Goal: Task Accomplishment & Management: Use online tool/utility

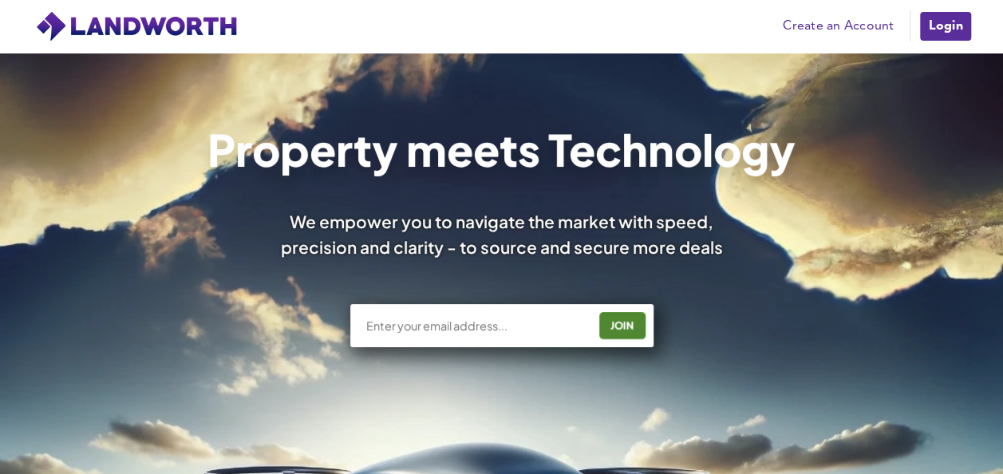
click at [948, 37] on link "Login" at bounding box center [945, 26] width 53 height 32
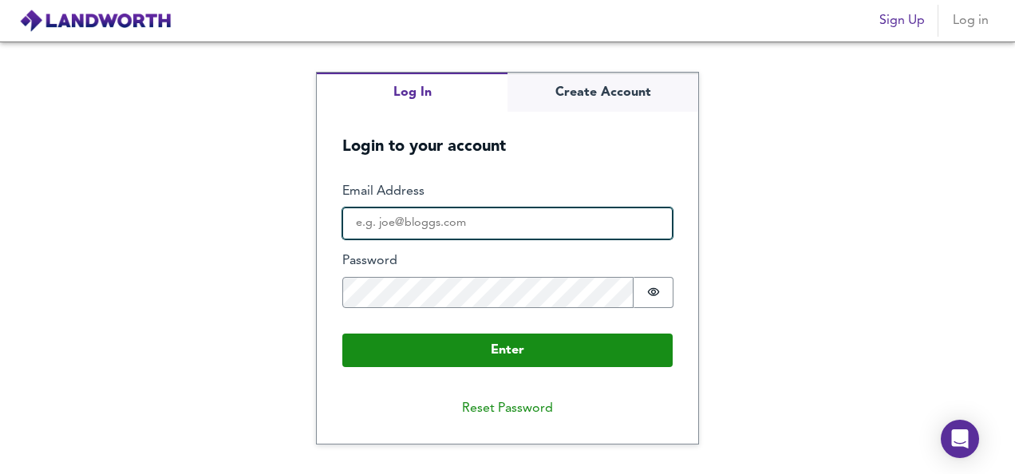
click at [616, 219] on input "Email Address" at bounding box center [507, 224] width 330 height 32
type input "[EMAIL_ADDRESS][DOMAIN_NAME]"
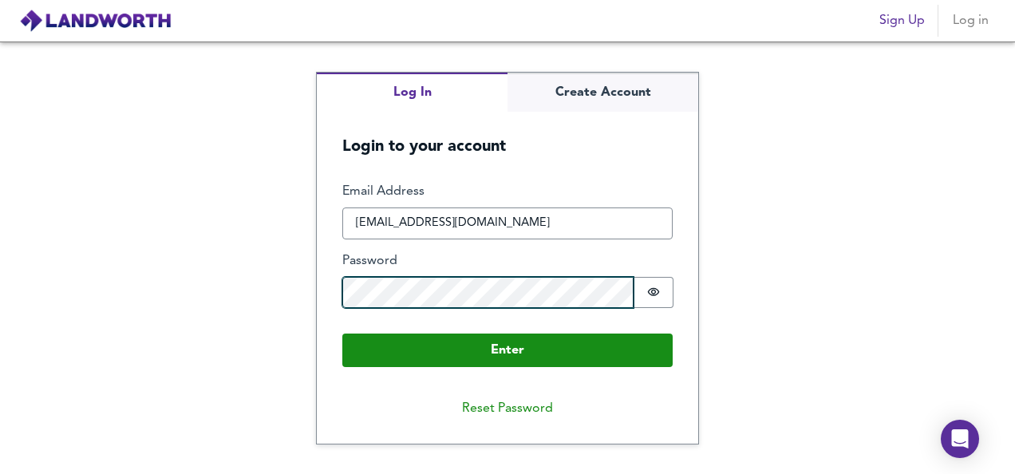
click at [342, 334] on button "Enter" at bounding box center [507, 351] width 330 height 34
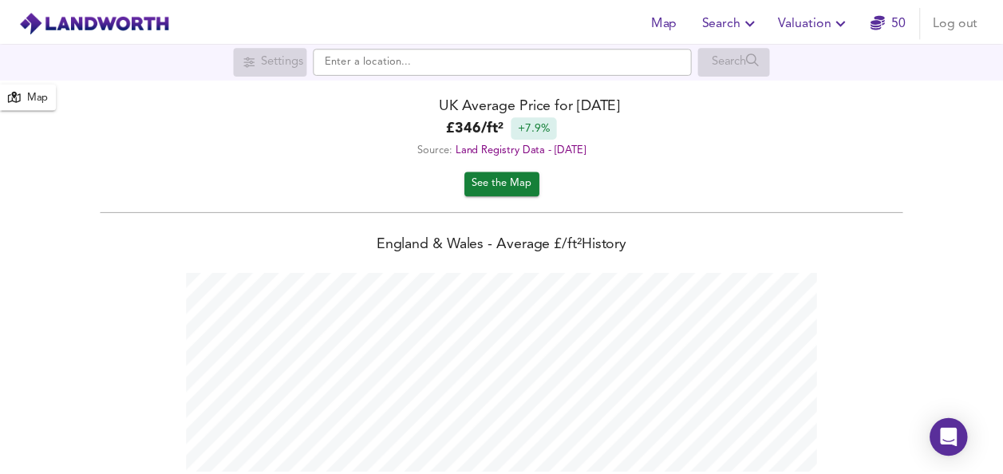
scroll to position [474, 1015]
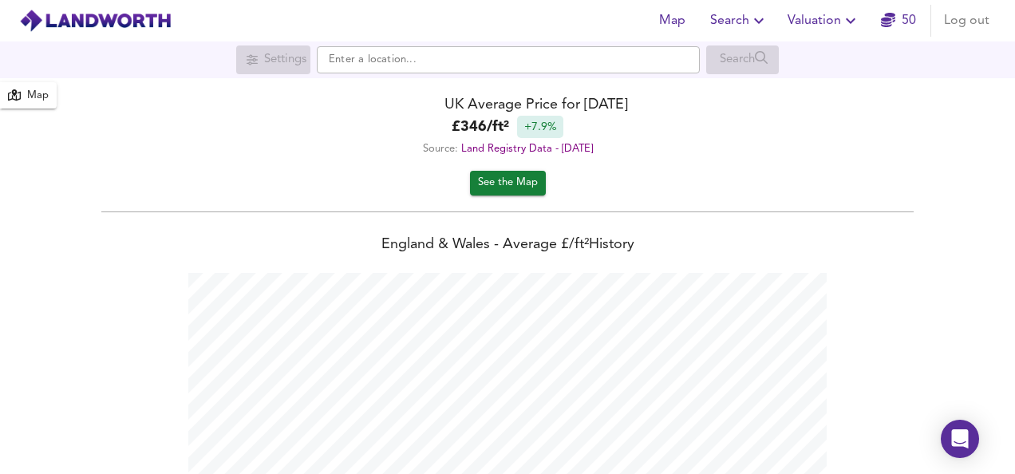
click at [805, 22] on span "Valuation" at bounding box center [824, 21] width 73 height 22
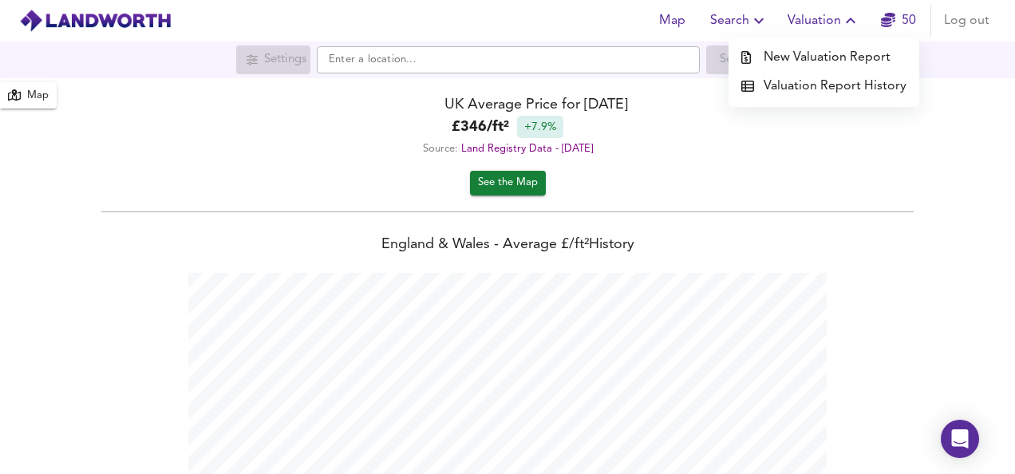
click at [798, 51] on li "New Valuation Report" at bounding box center [824, 57] width 191 height 29
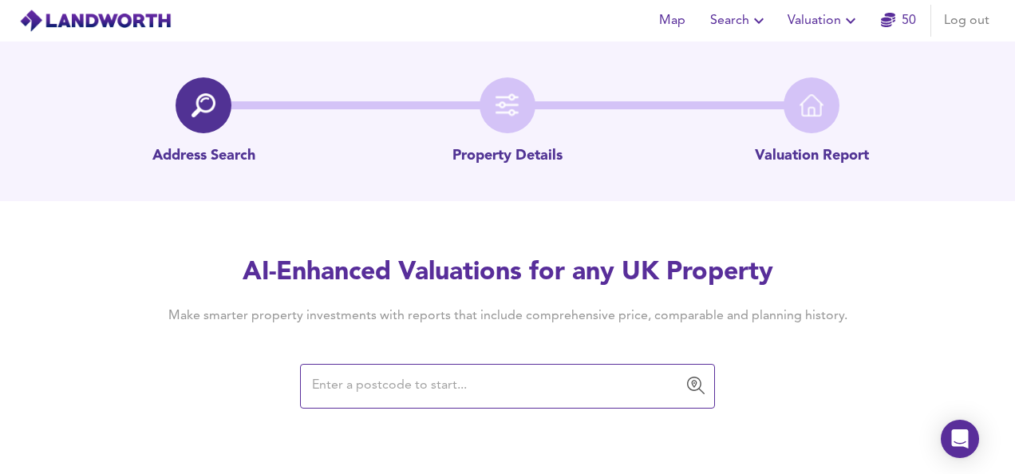
click at [485, 394] on input "text" at bounding box center [495, 386] width 377 height 30
paste input "CR7 8RB"
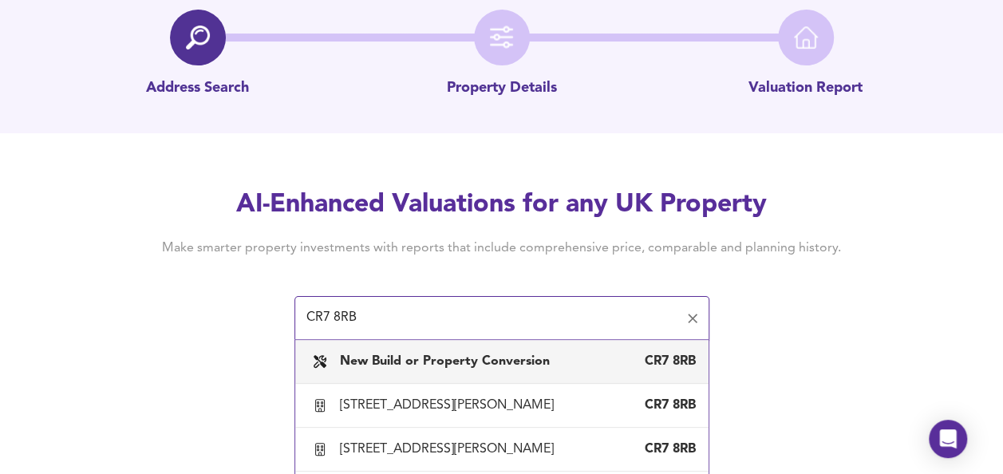
scroll to position [81, 0]
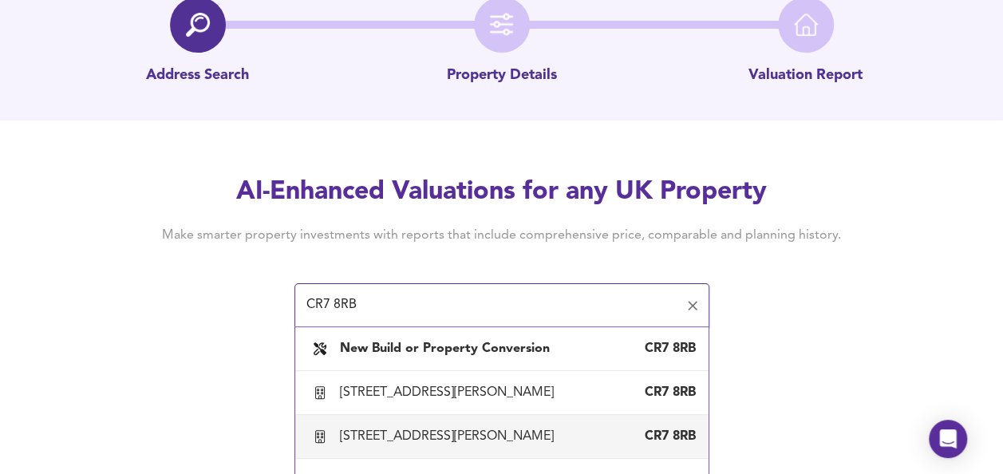
click at [455, 437] on div "3B Cotford Road, Thornton Heath, Croydon" at bounding box center [450, 437] width 220 height 18
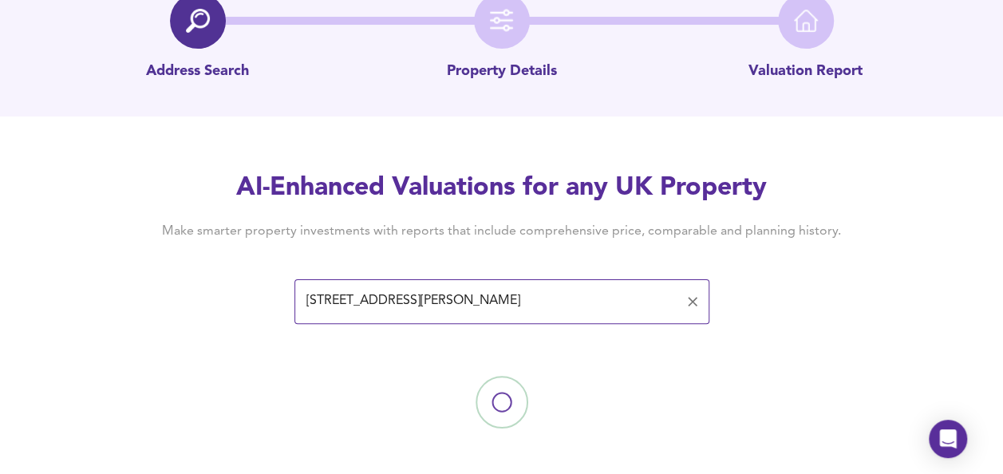
scroll to position [88, 0]
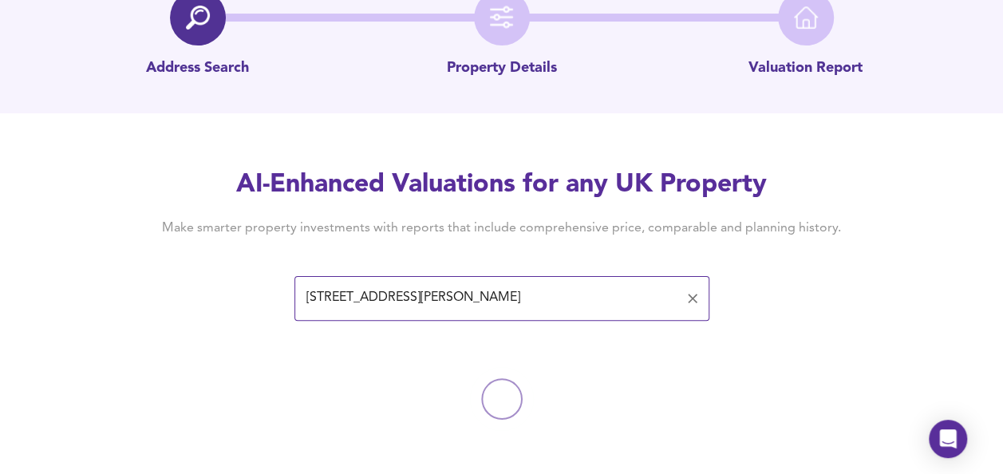
type input "3B Cotford Road, Thornton Heath, Croydon"
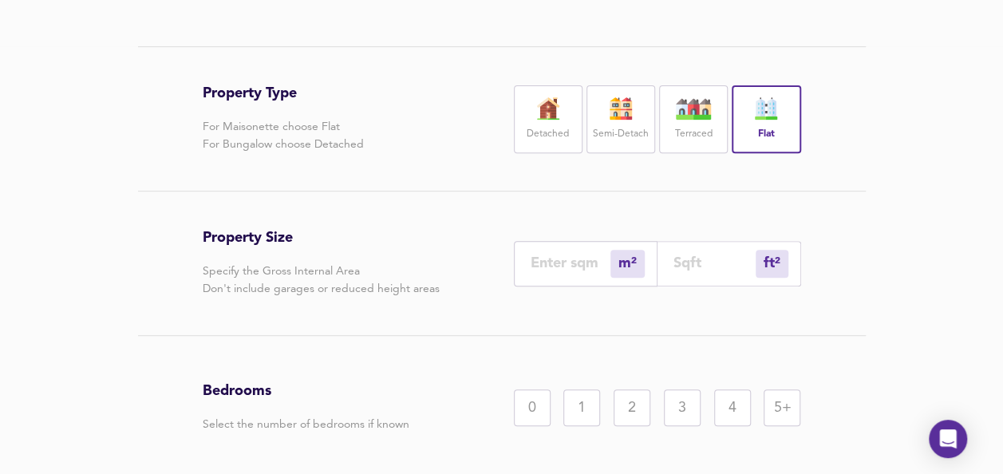
scroll to position [276, 0]
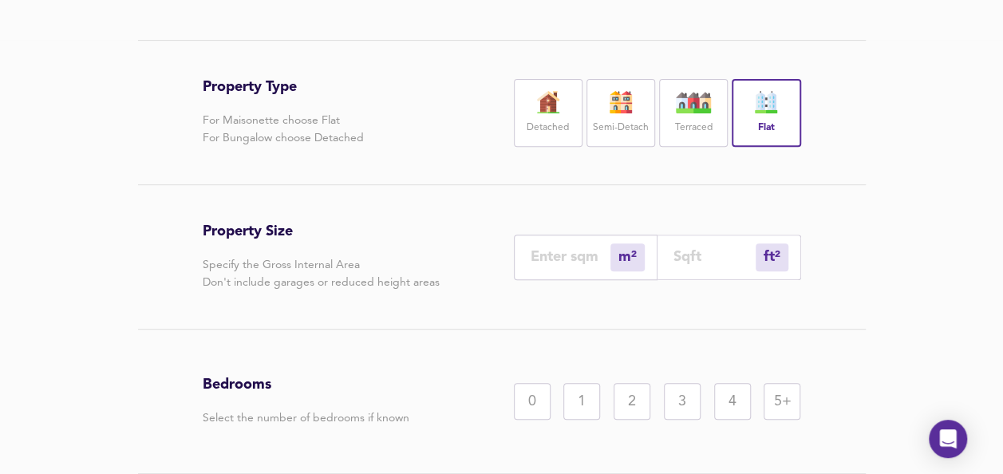
click at [683, 259] on input "number" at bounding box center [715, 256] width 82 height 17
type input "0"
type input "5"
type input "52"
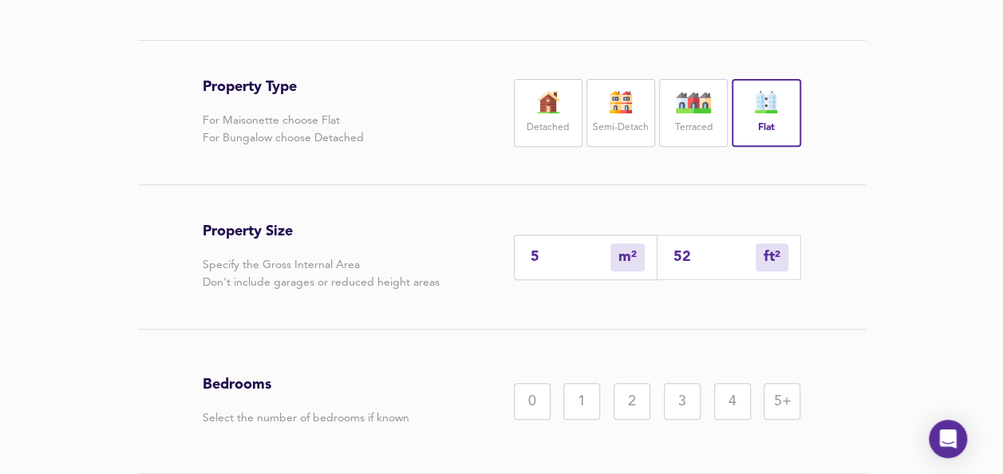
type input "48"
type input "521"
click at [639, 393] on div "2" at bounding box center [632, 401] width 37 height 37
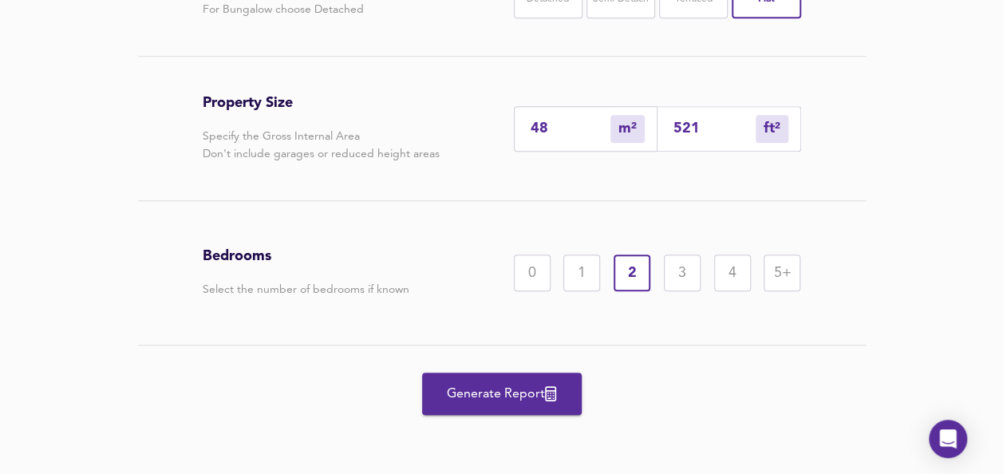
click at [541, 405] on button "Generate Report" at bounding box center [502, 394] width 160 height 42
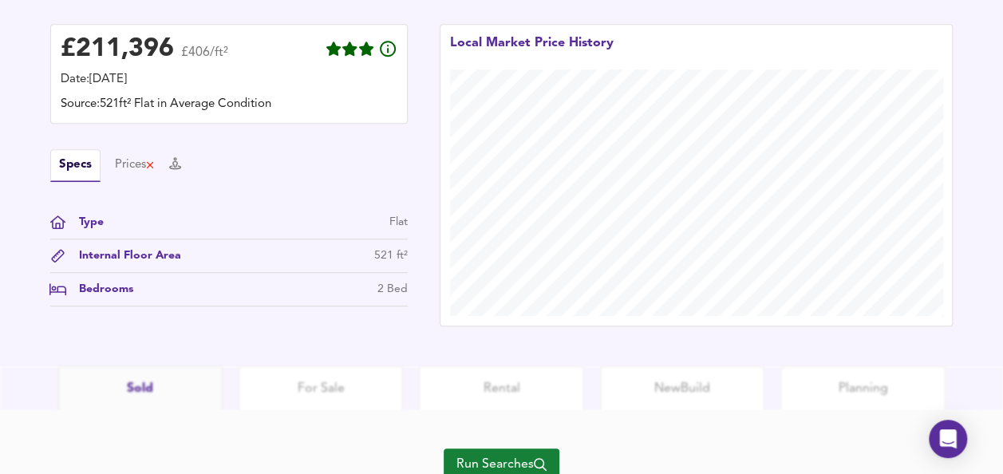
scroll to position [526, 0]
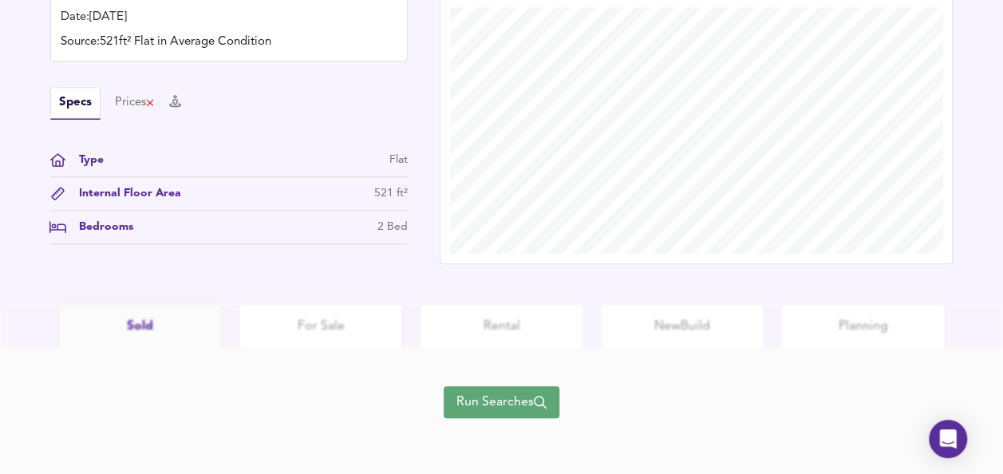
click at [511, 404] on span "Run Searches" at bounding box center [502, 402] width 90 height 22
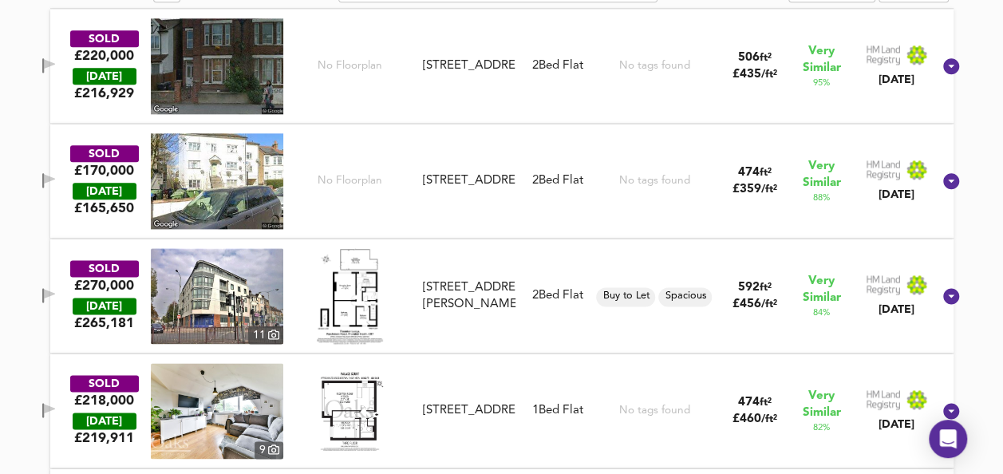
scroll to position [885, 0]
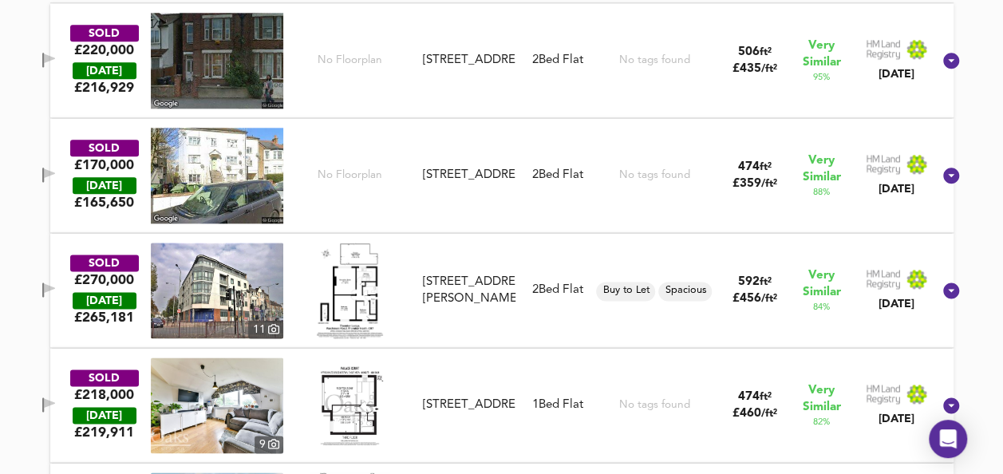
click at [353, 295] on img at bounding box center [349, 291] width 65 height 96
click at [251, 282] on img at bounding box center [217, 291] width 133 height 96
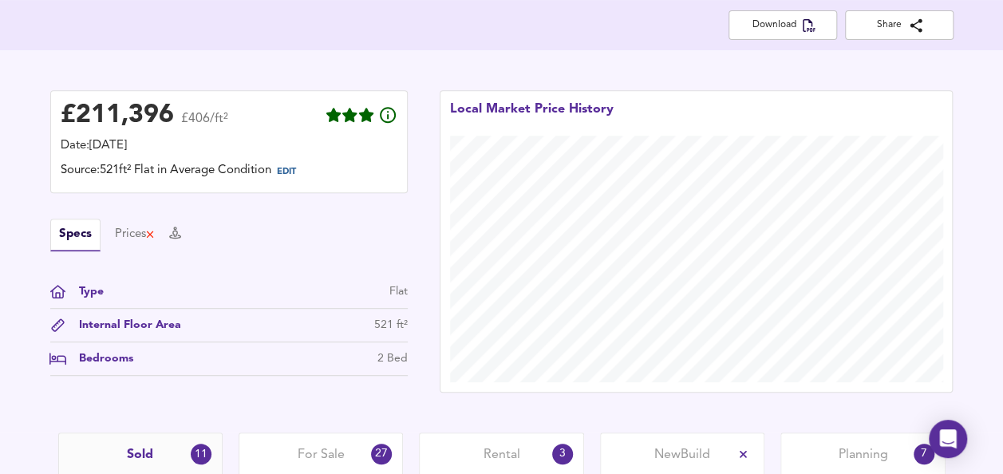
scroll to position [0, 0]
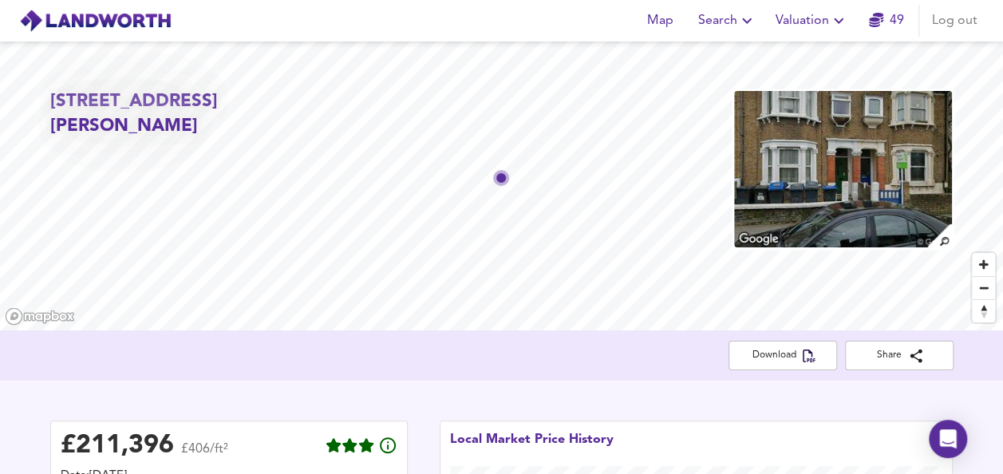
click at [807, 24] on span "Valuation" at bounding box center [812, 21] width 73 height 22
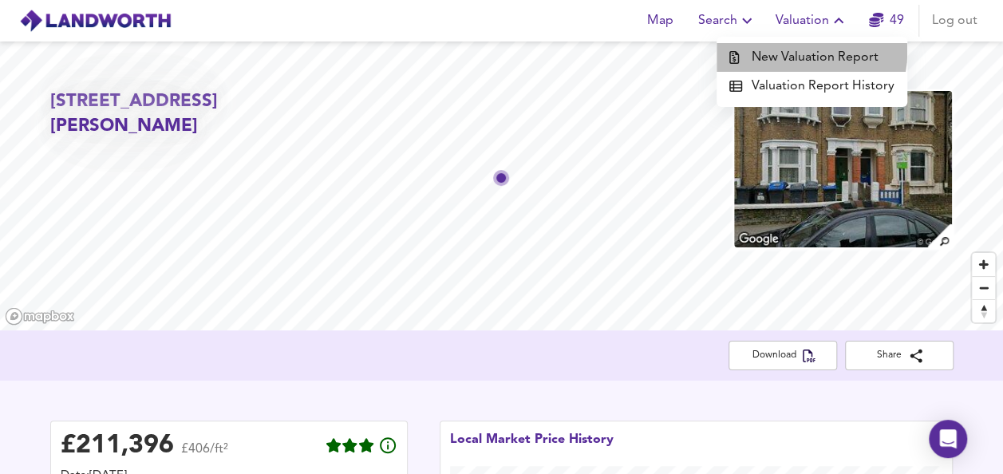
click at [801, 52] on li "New Valuation Report" at bounding box center [812, 57] width 191 height 29
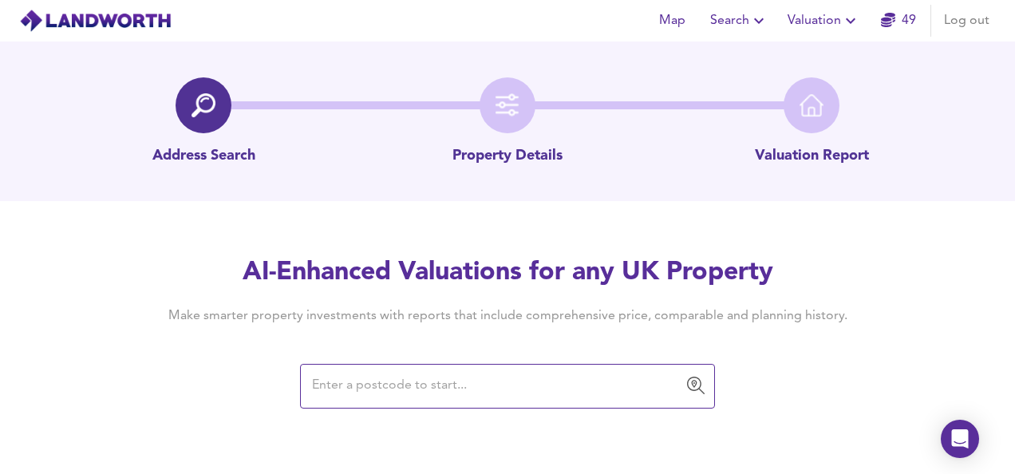
click at [497, 386] on input "text" at bounding box center [495, 386] width 377 height 30
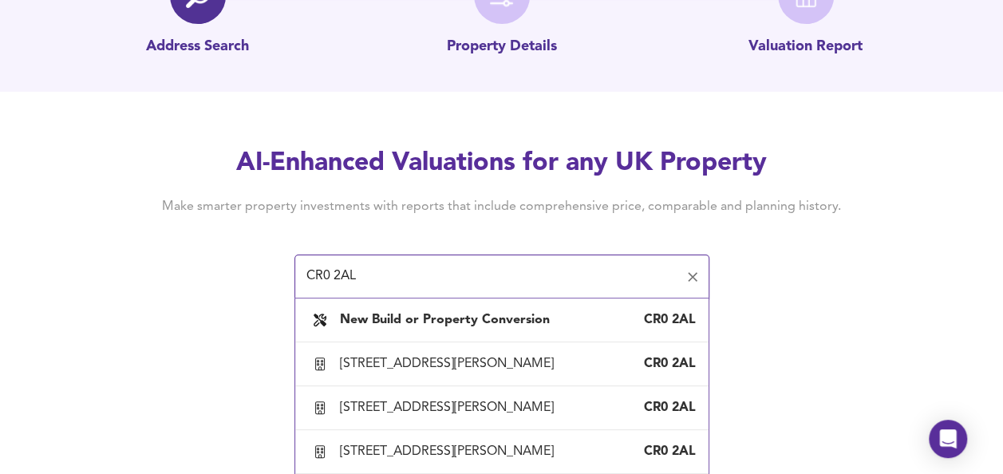
scroll to position [111, 0]
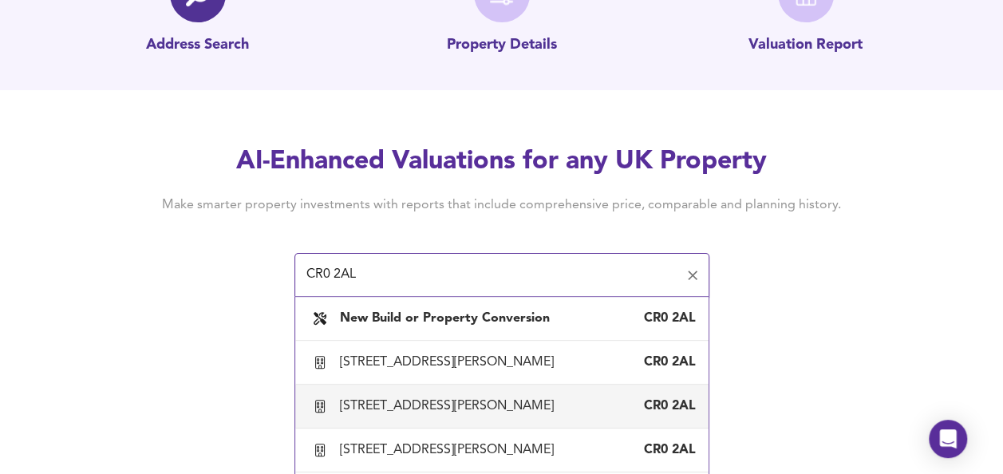
click at [461, 419] on div "2 Shannon Court, 1 Tavistock Road, Croydon CR0 2AL" at bounding box center [502, 407] width 388 height 34
type input "2 Shannon Court, 1 Tavistock Road, Croydon"
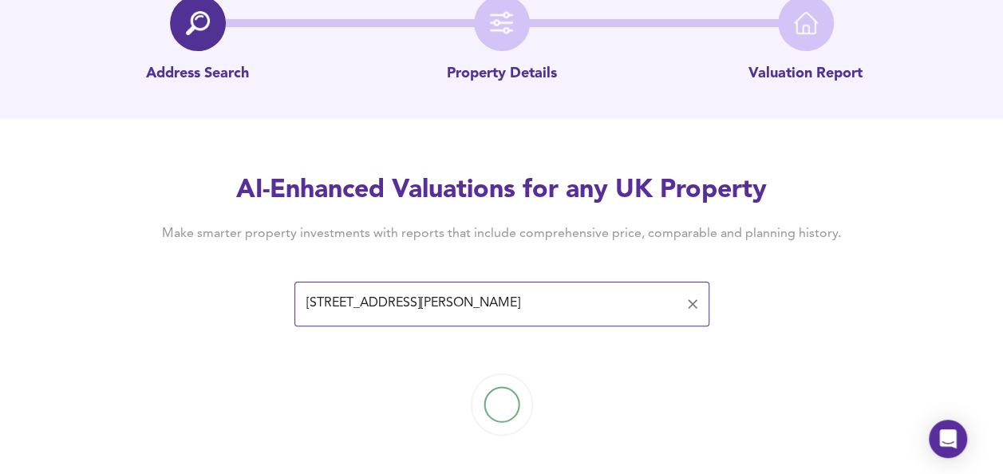
scroll to position [93, 0]
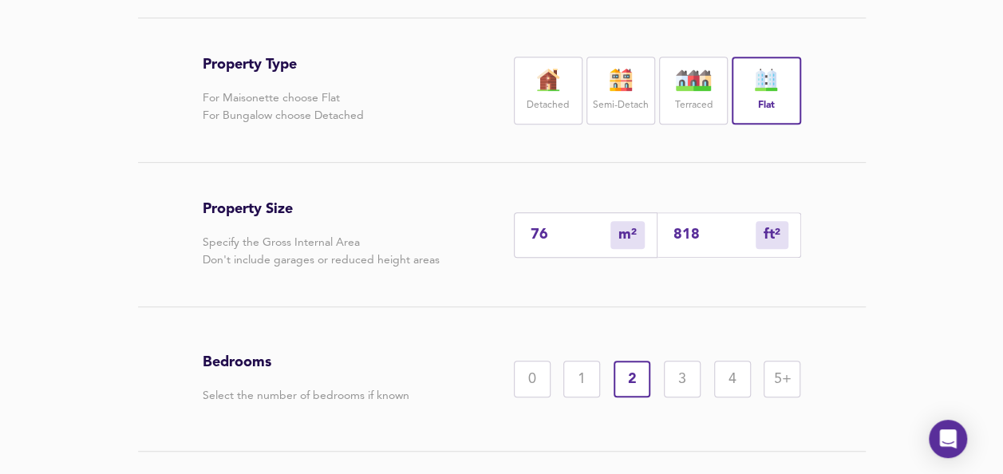
scroll to position [350, 0]
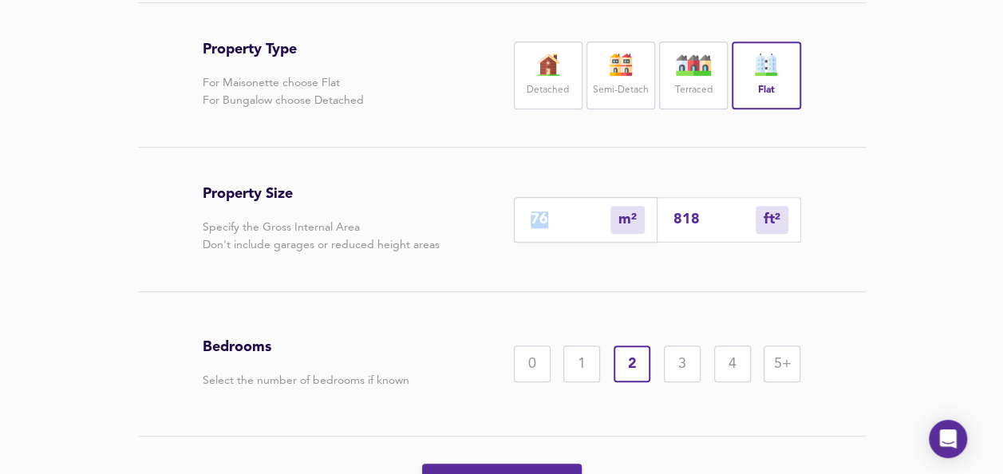
drag, startPoint x: 711, startPoint y: 229, endPoint x: 609, endPoint y: 220, distance: 102.6
click at [609, 220] on div "76 m² sqm 818 ft² sqft" at bounding box center [657, 220] width 287 height 46
drag, startPoint x: 710, startPoint y: 223, endPoint x: 591, endPoint y: 219, distance: 119.8
click at [591, 219] on div "76 m² sqm 818 ft² sqft" at bounding box center [657, 220] width 287 height 46
type input "0"
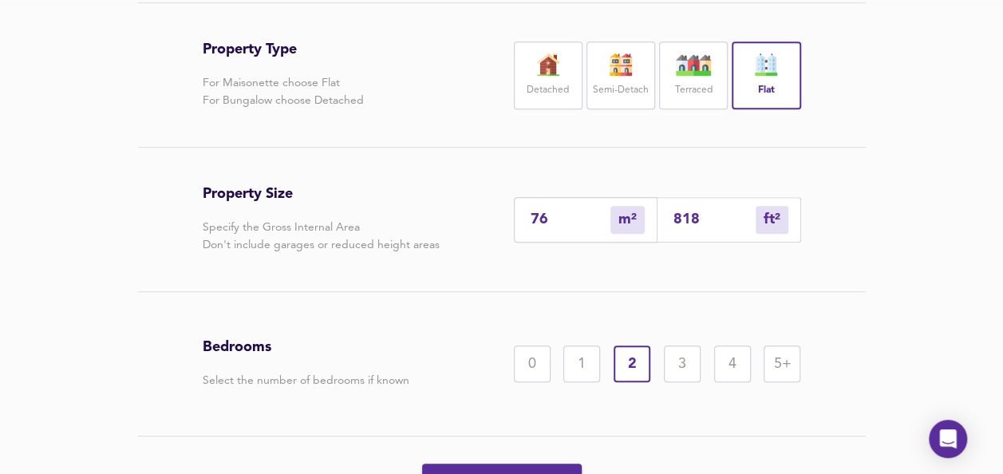
type input "4"
type input "45"
type input "42"
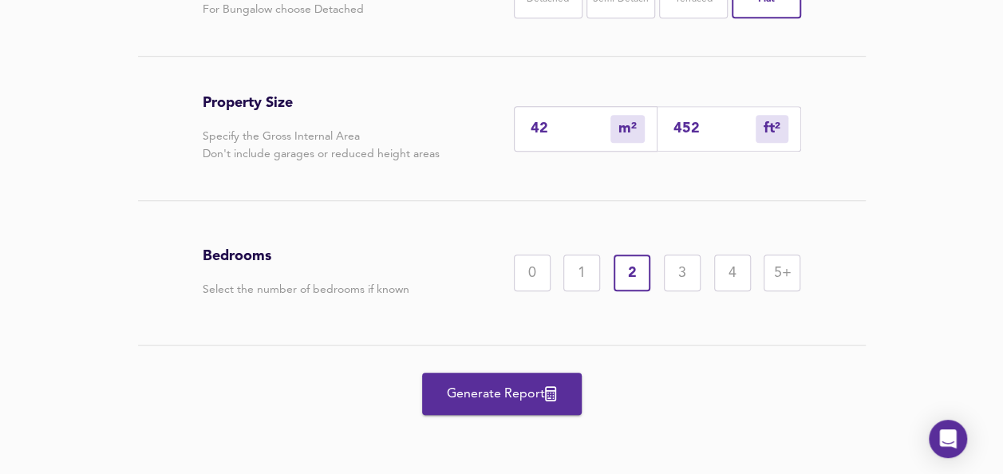
type input "452"
click at [545, 388] on span "Generate Report" at bounding box center [502, 394] width 128 height 22
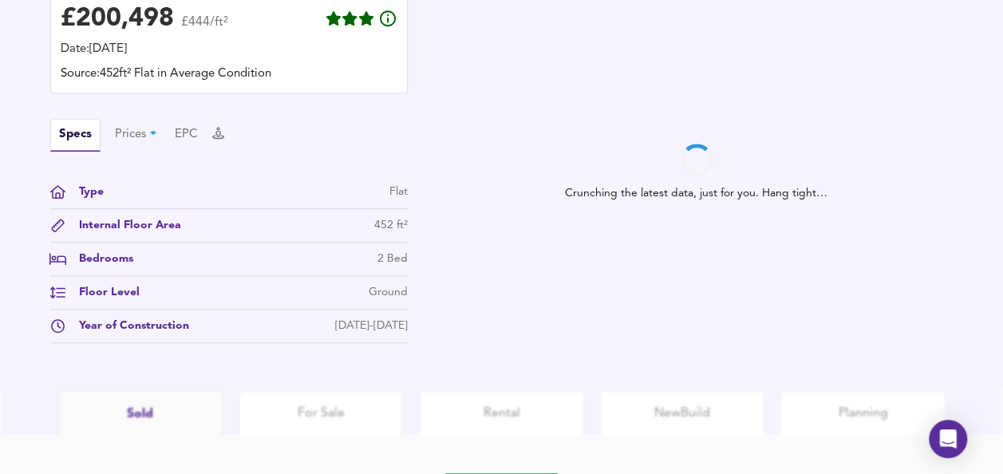
scroll to position [581, 0]
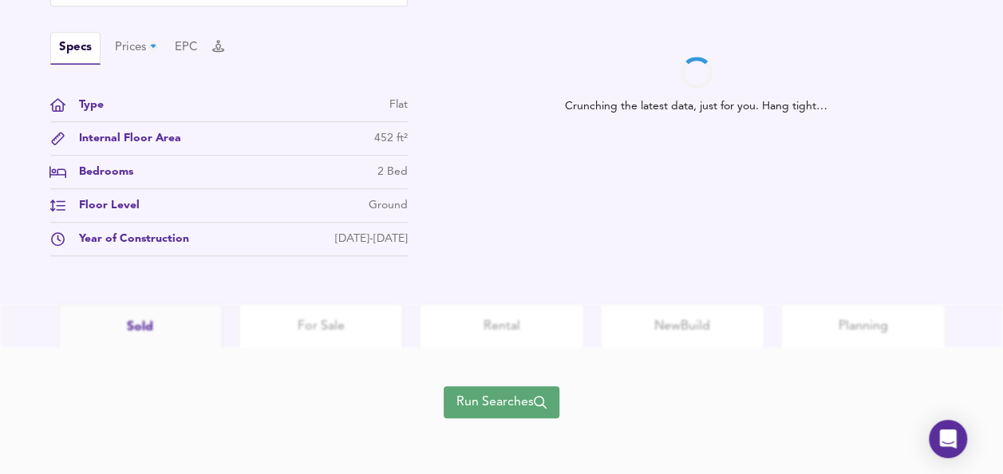
click at [532, 406] on span "Run Searches" at bounding box center [502, 402] width 90 height 22
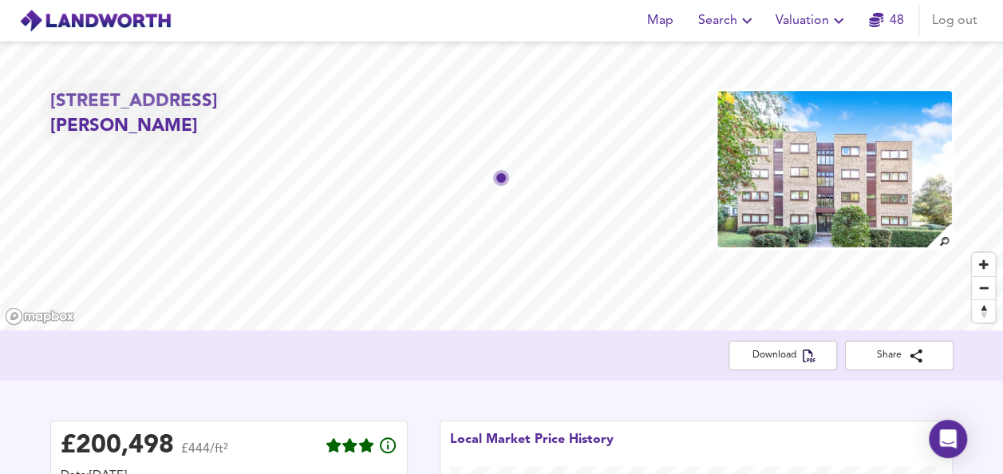
click at [808, 22] on span "Valuation" at bounding box center [812, 21] width 73 height 22
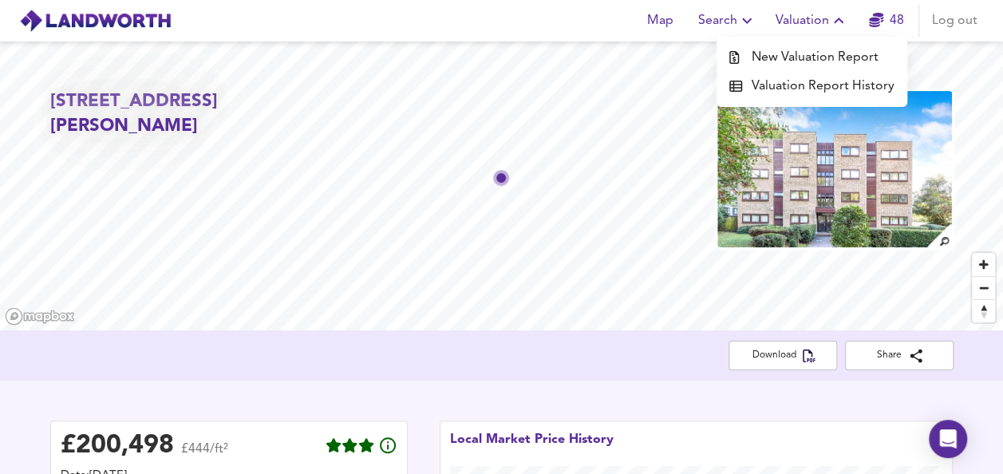
click at [805, 48] on li "New Valuation Report" at bounding box center [812, 57] width 191 height 29
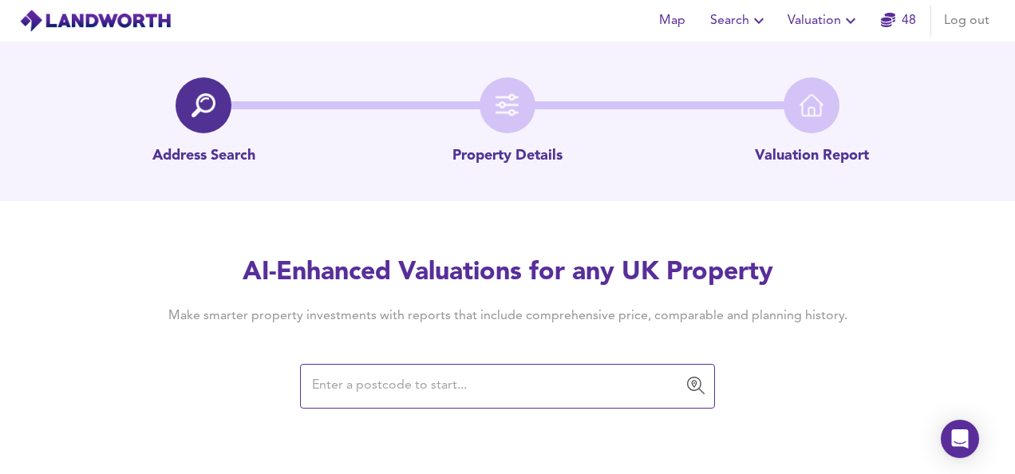
click at [522, 385] on input "text" at bounding box center [495, 386] width 377 height 30
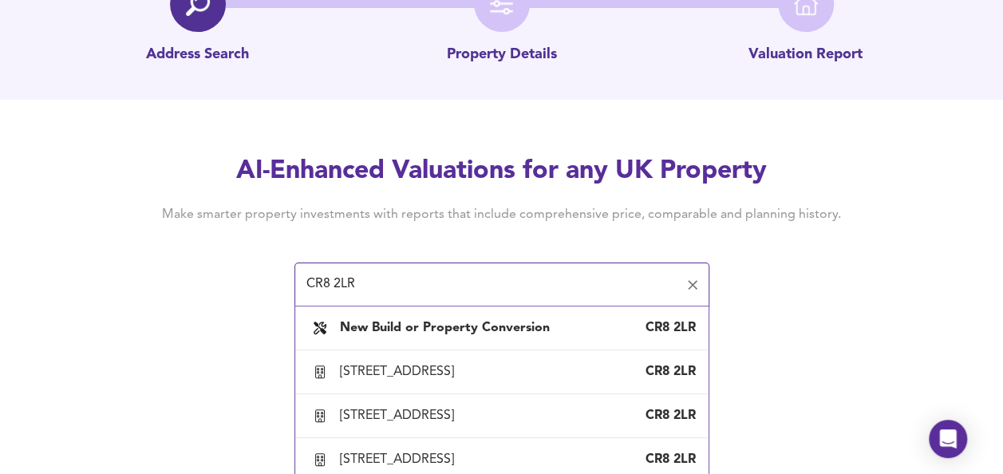
scroll to position [123, 0]
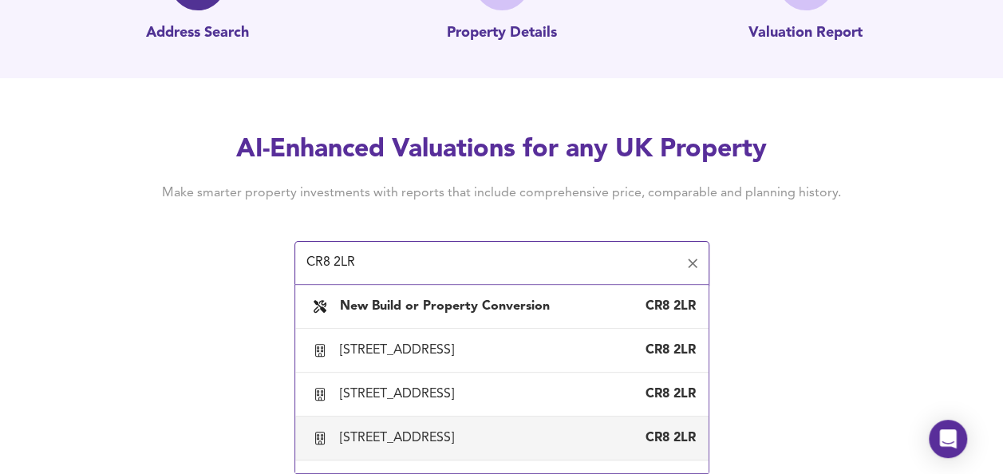
click at [461, 403] on div "2 Holmgrove House, 11 Brighton Road, Purley, Croydon" at bounding box center [400, 395] width 121 height 18
type input "2 Holmgrove House, 11 Brighton Road, Purley, Croydon"
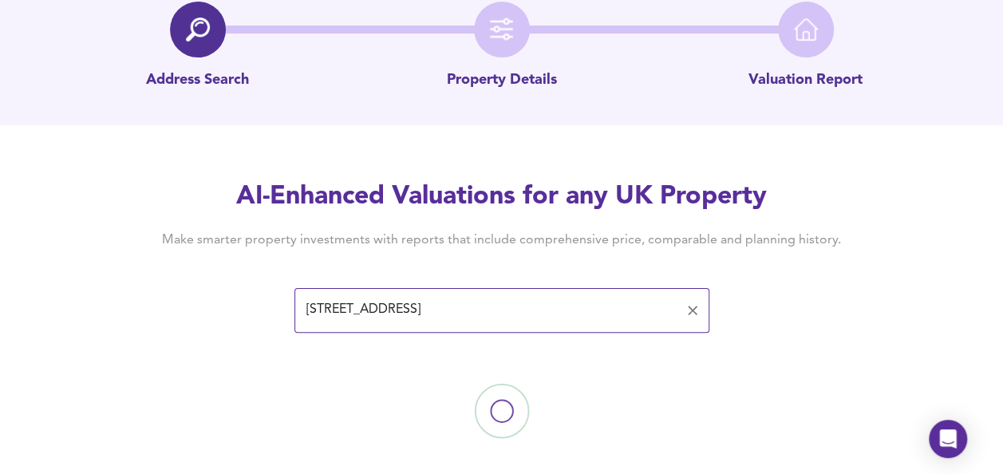
scroll to position [93, 0]
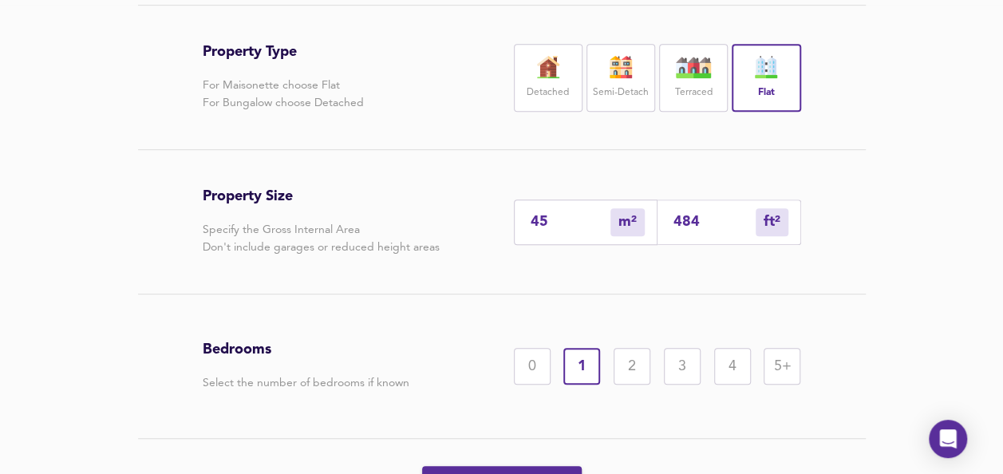
scroll to position [354, 0]
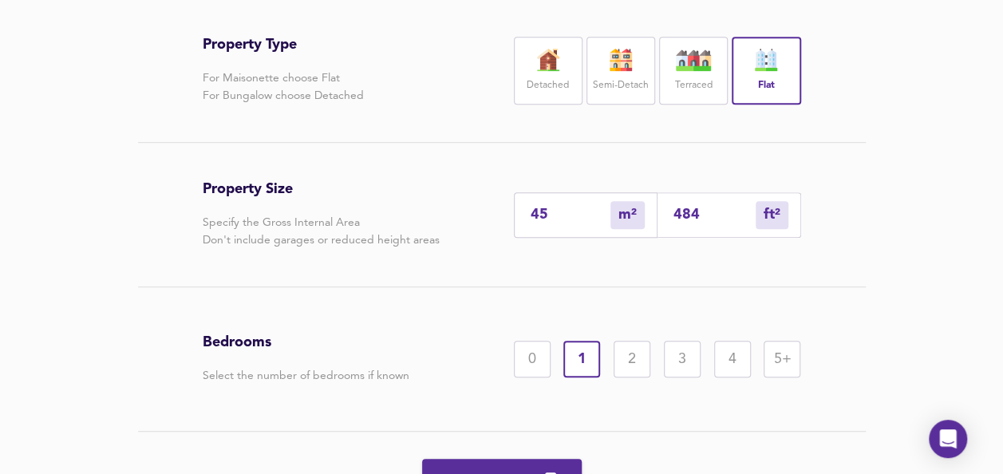
drag, startPoint x: 710, startPoint y: 247, endPoint x: 568, endPoint y: 251, distance: 142.2
click at [568, 238] on div "45 m² sqm 484 ft² sqft" at bounding box center [657, 215] width 287 height 46
type input "1"
type input "6"
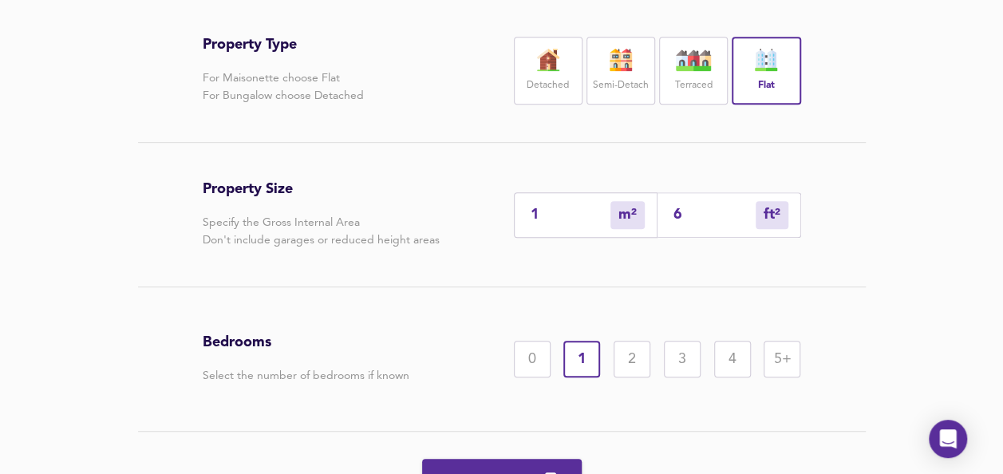
type input "66"
type input "62"
type input "665"
click at [626, 378] on div "2" at bounding box center [632, 359] width 37 height 37
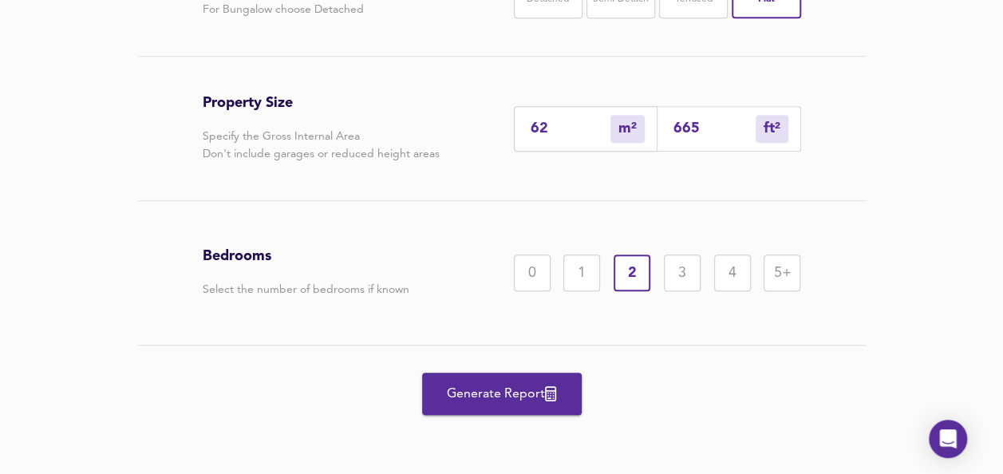
click at [522, 393] on span "Generate Report" at bounding box center [502, 394] width 128 height 22
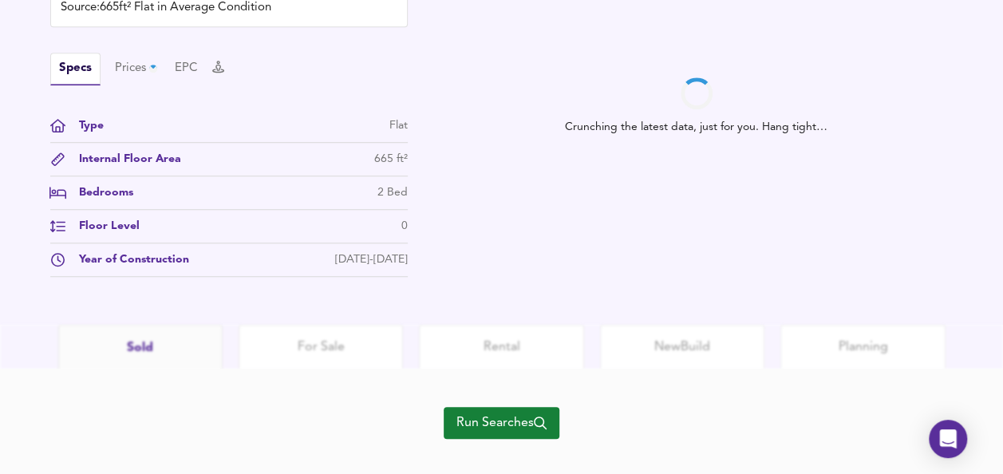
scroll to position [581, 0]
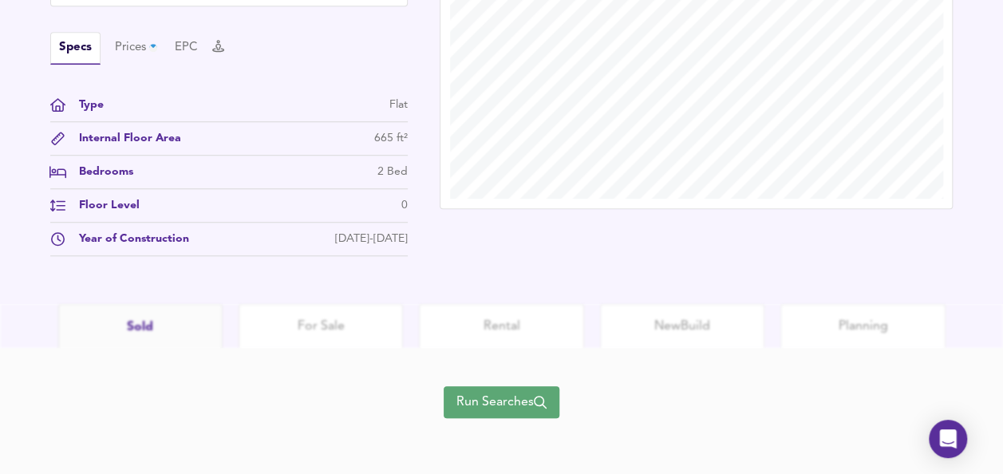
click at [514, 404] on span "Run Searches" at bounding box center [502, 402] width 90 height 22
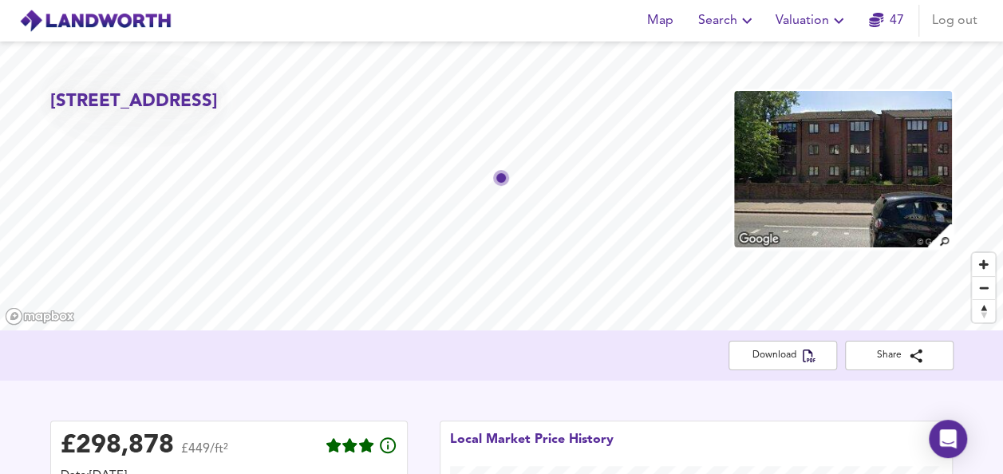
click at [792, 14] on span "Valuation" at bounding box center [812, 21] width 73 height 22
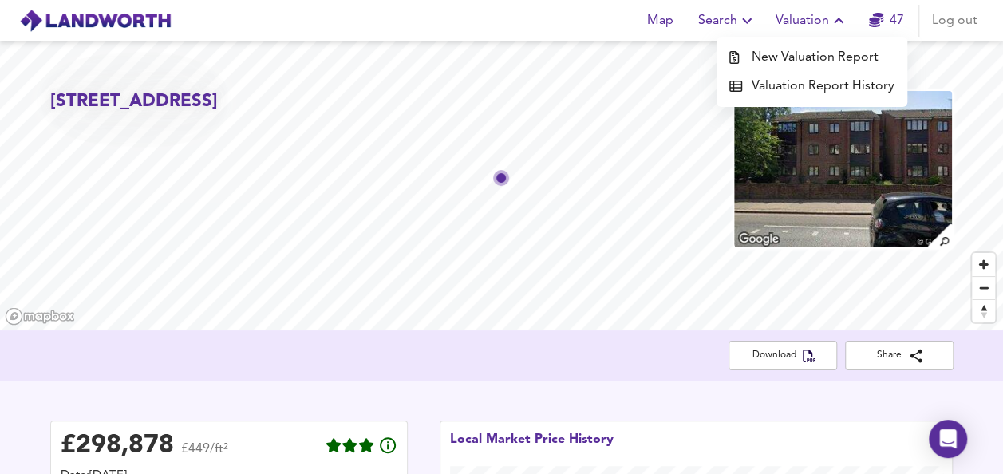
click at [788, 48] on li "New Valuation Report" at bounding box center [812, 57] width 191 height 29
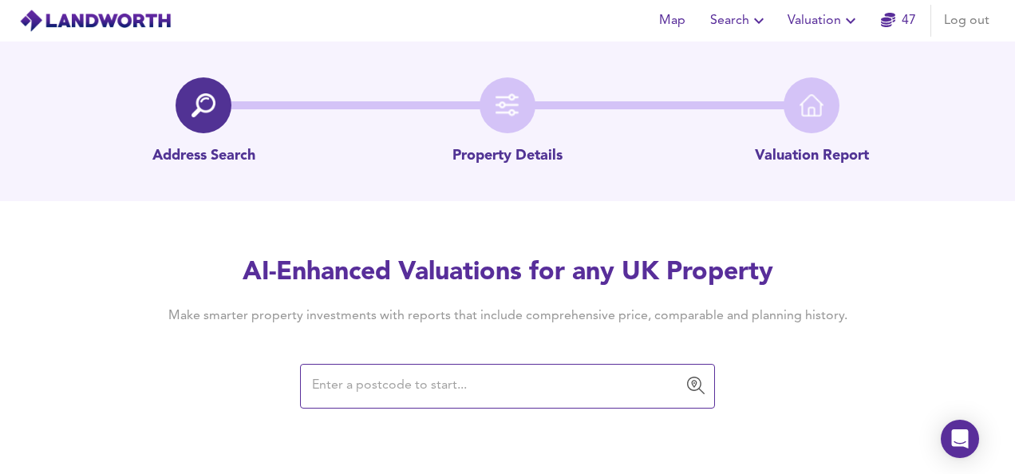
click at [468, 382] on input "text" at bounding box center [495, 386] width 377 height 30
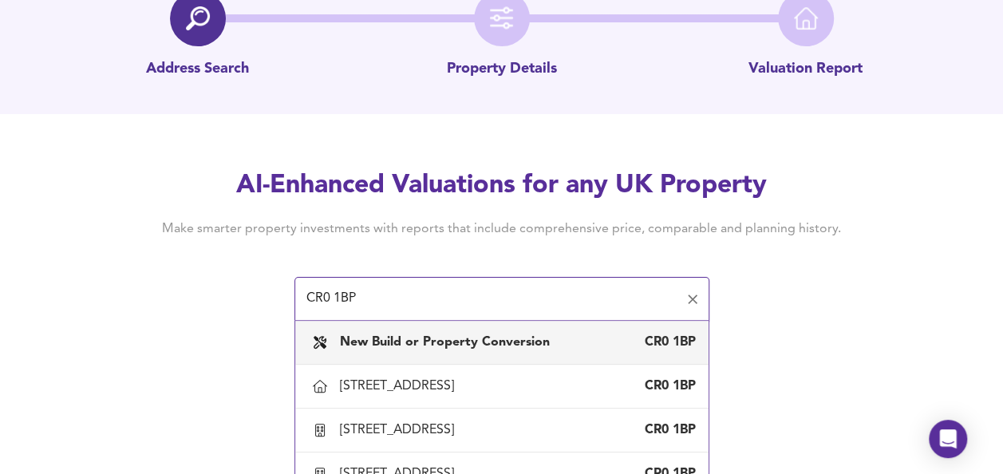
scroll to position [123, 0]
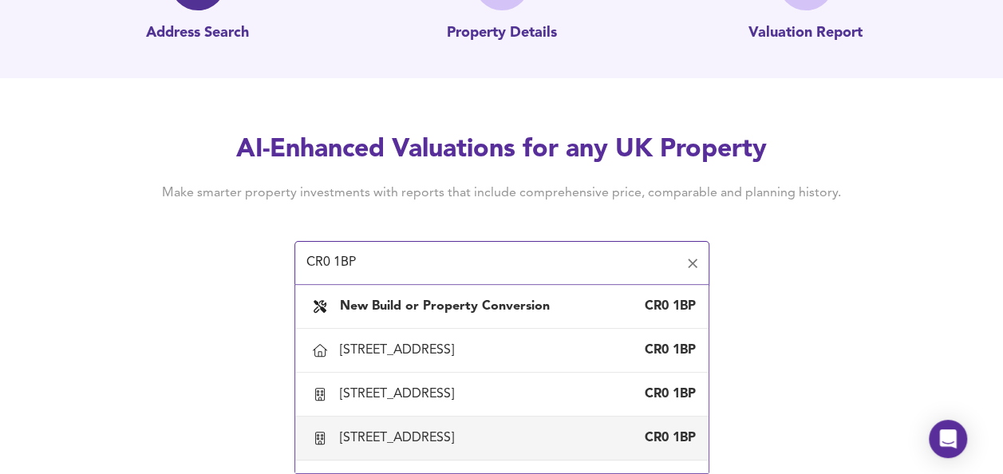
click at [422, 425] on div "Flat 2, 14 Coombe Road, Croydon CR0 1BP" at bounding box center [502, 439] width 388 height 34
type input "Flat 2, 14 Coombe Road, Croydon"
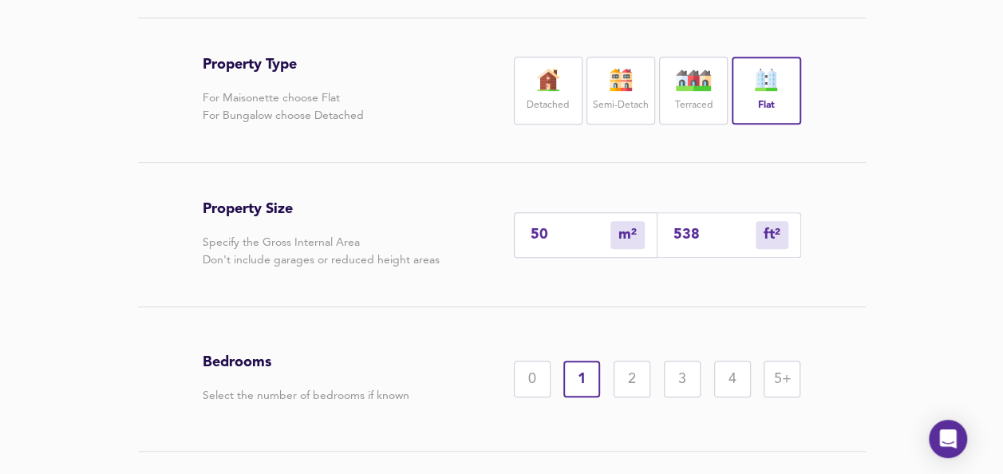
scroll to position [415, 0]
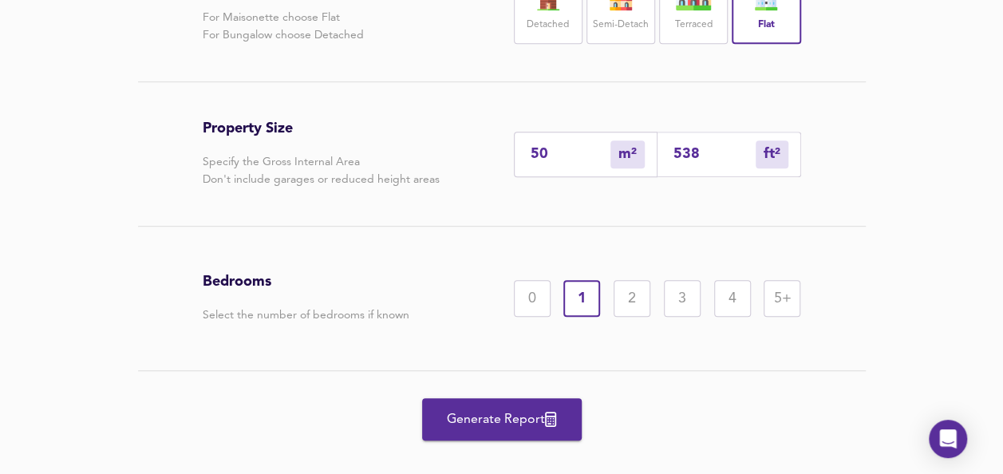
click at [694, 182] on div "Property Size Specify the Gross Internal Area Don't include garages or reduced …" at bounding box center [502, 154] width 599 height 144
click at [710, 153] on input "538" at bounding box center [715, 154] width 82 height 17
type input "5"
type input "53"
type input "49"
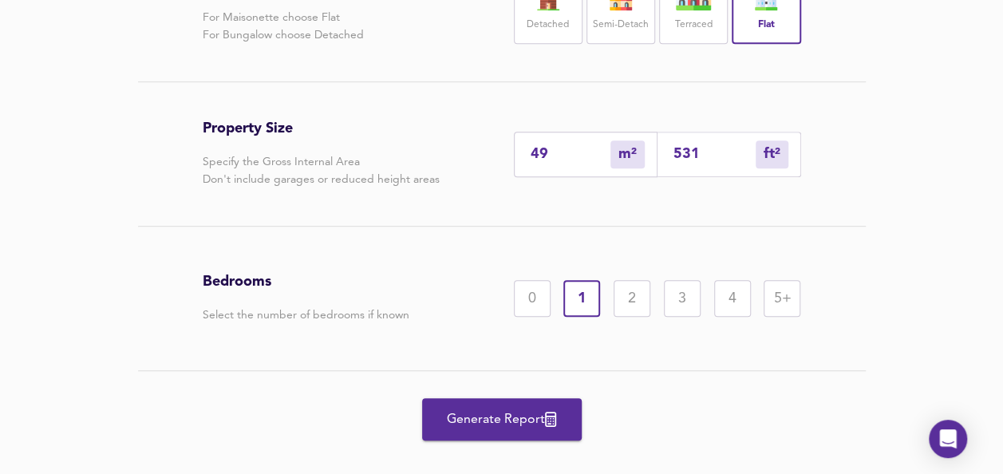
type input "531"
click at [630, 294] on div "2" at bounding box center [632, 298] width 37 height 37
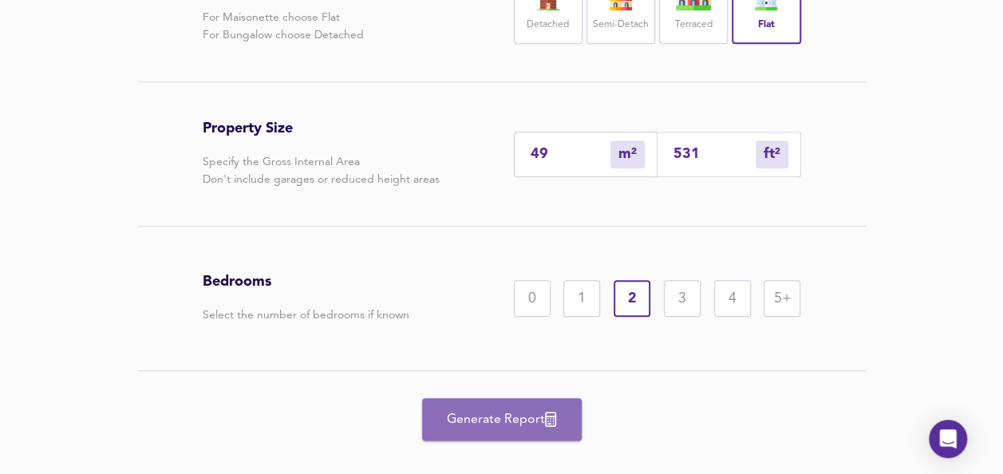
click at [513, 413] on span "Generate Report" at bounding box center [502, 420] width 128 height 22
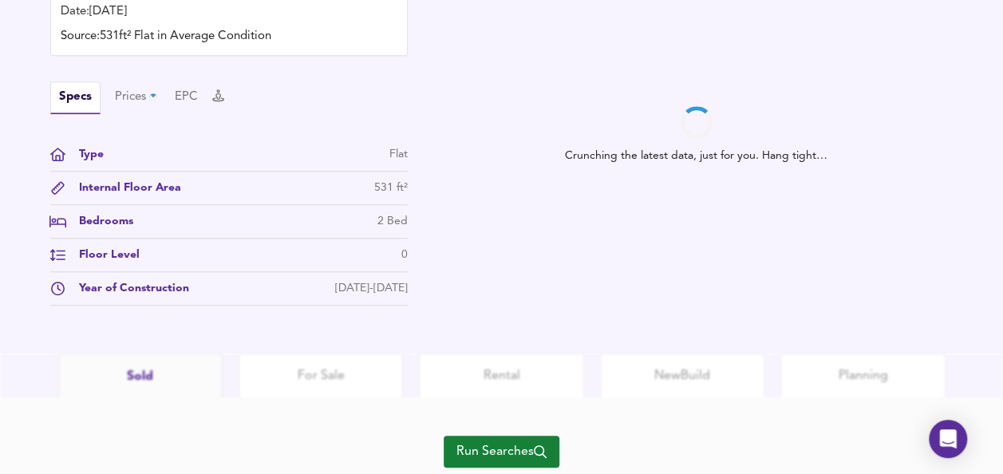
scroll to position [581, 0]
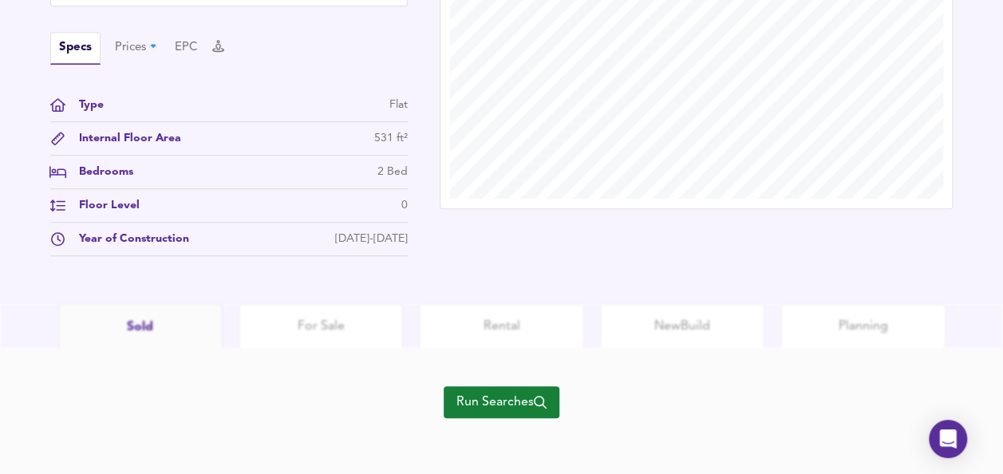
click at [517, 408] on span "Run Searches" at bounding box center [502, 402] width 90 height 22
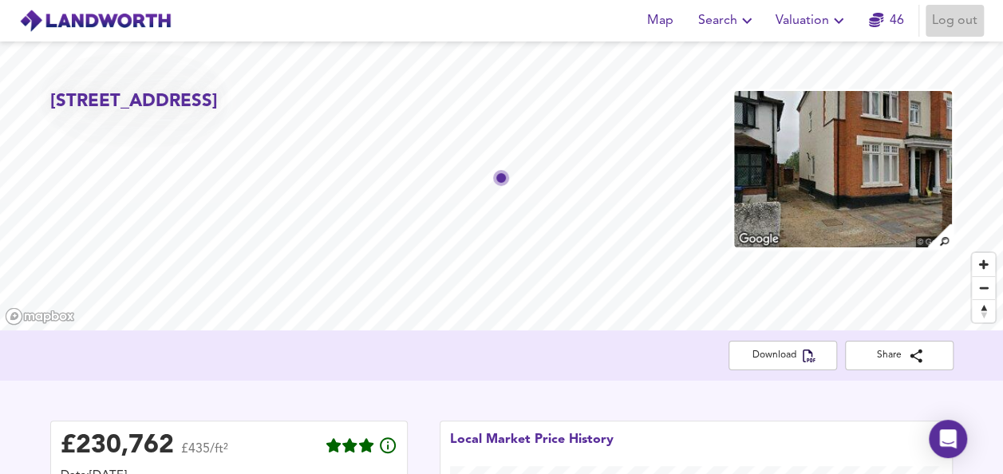
click at [941, 30] on span "Log out" at bounding box center [955, 21] width 46 height 22
